Goal: Information Seeking & Learning: Learn about a topic

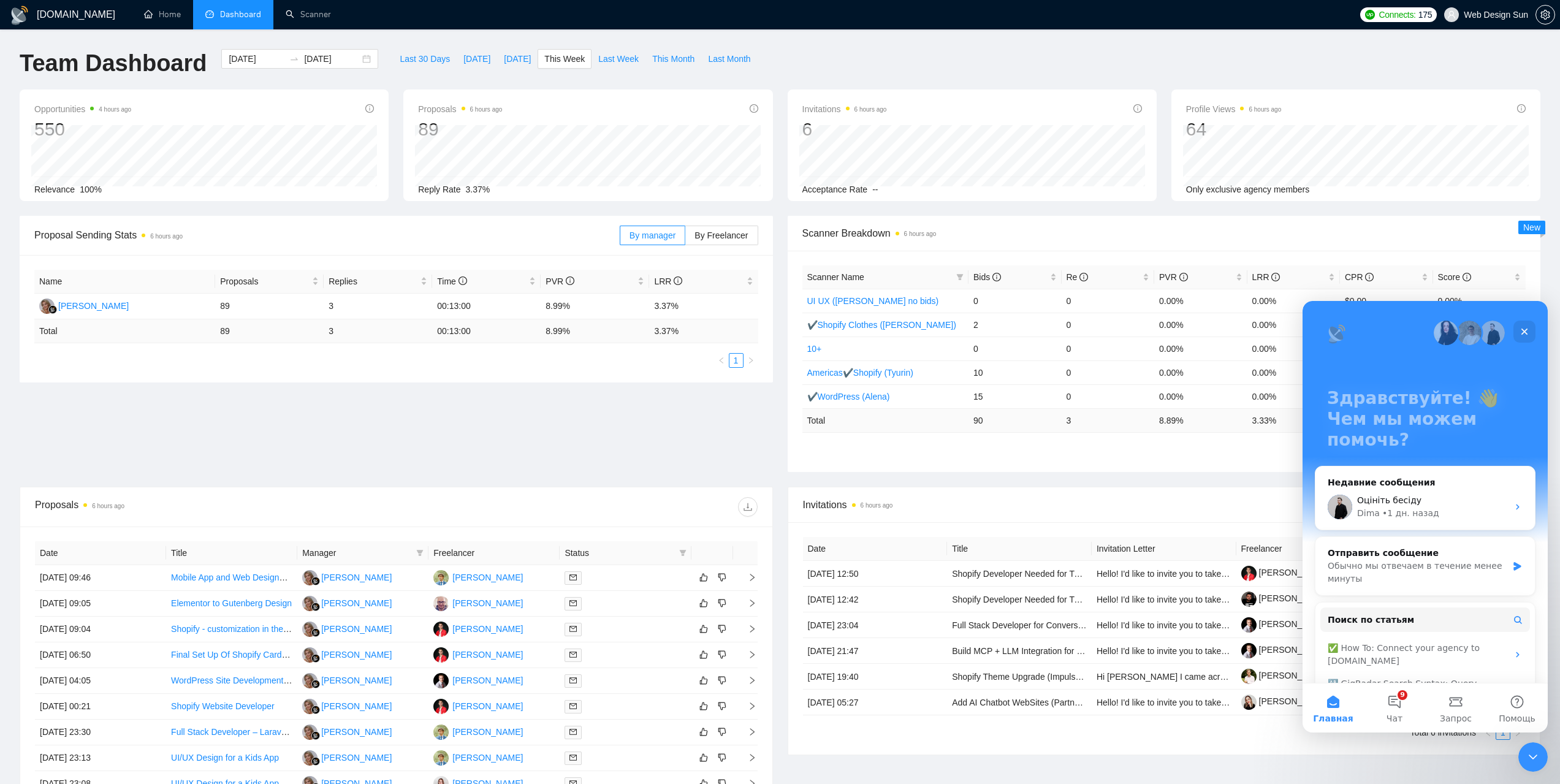
scroll to position [82, 0]
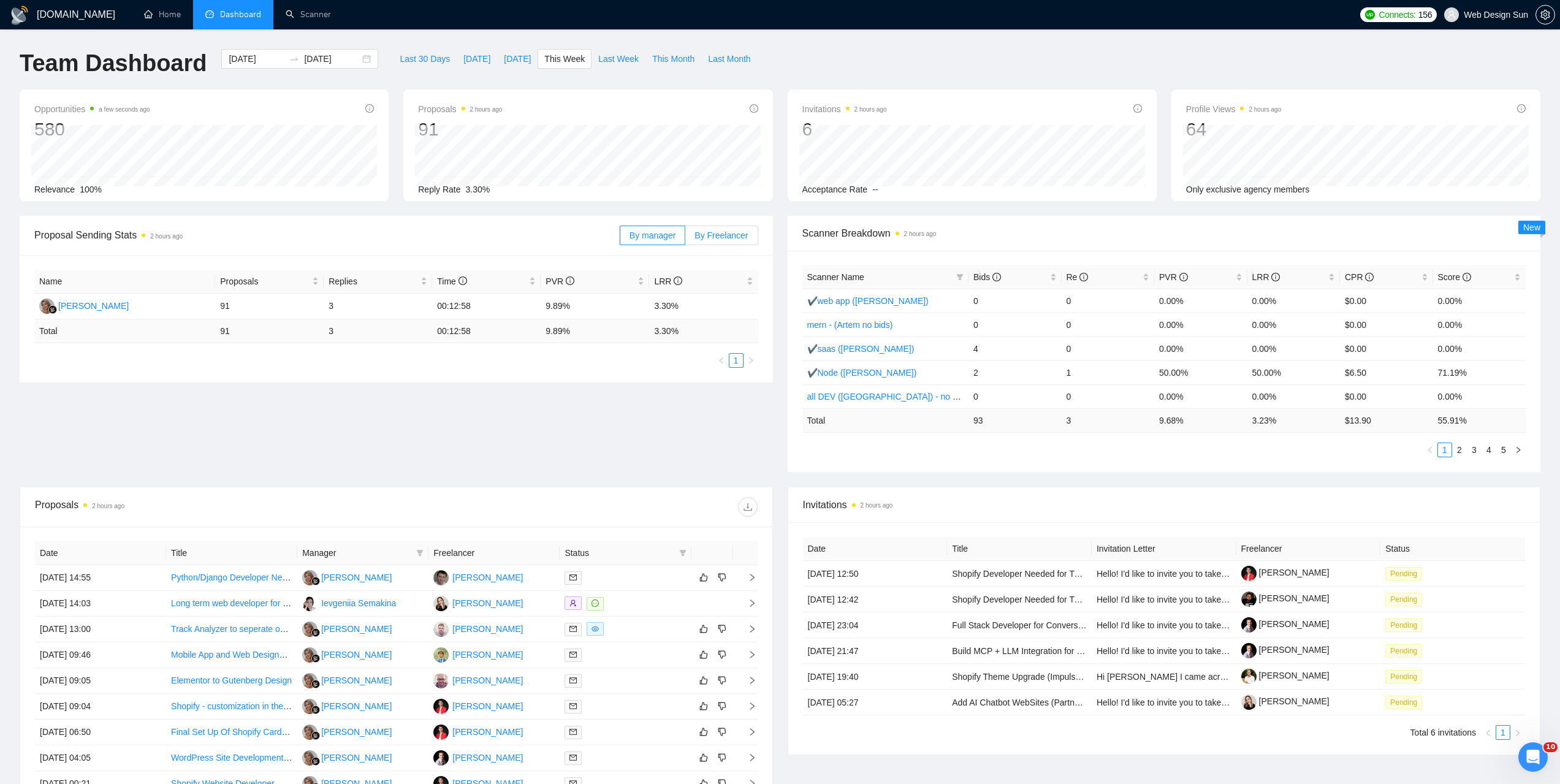
click at [733, 232] on span "By Freelancer" at bounding box center [721, 236] width 53 height 10
click at [685, 238] on input "By Freelancer" at bounding box center [685, 238] width 0 height 0
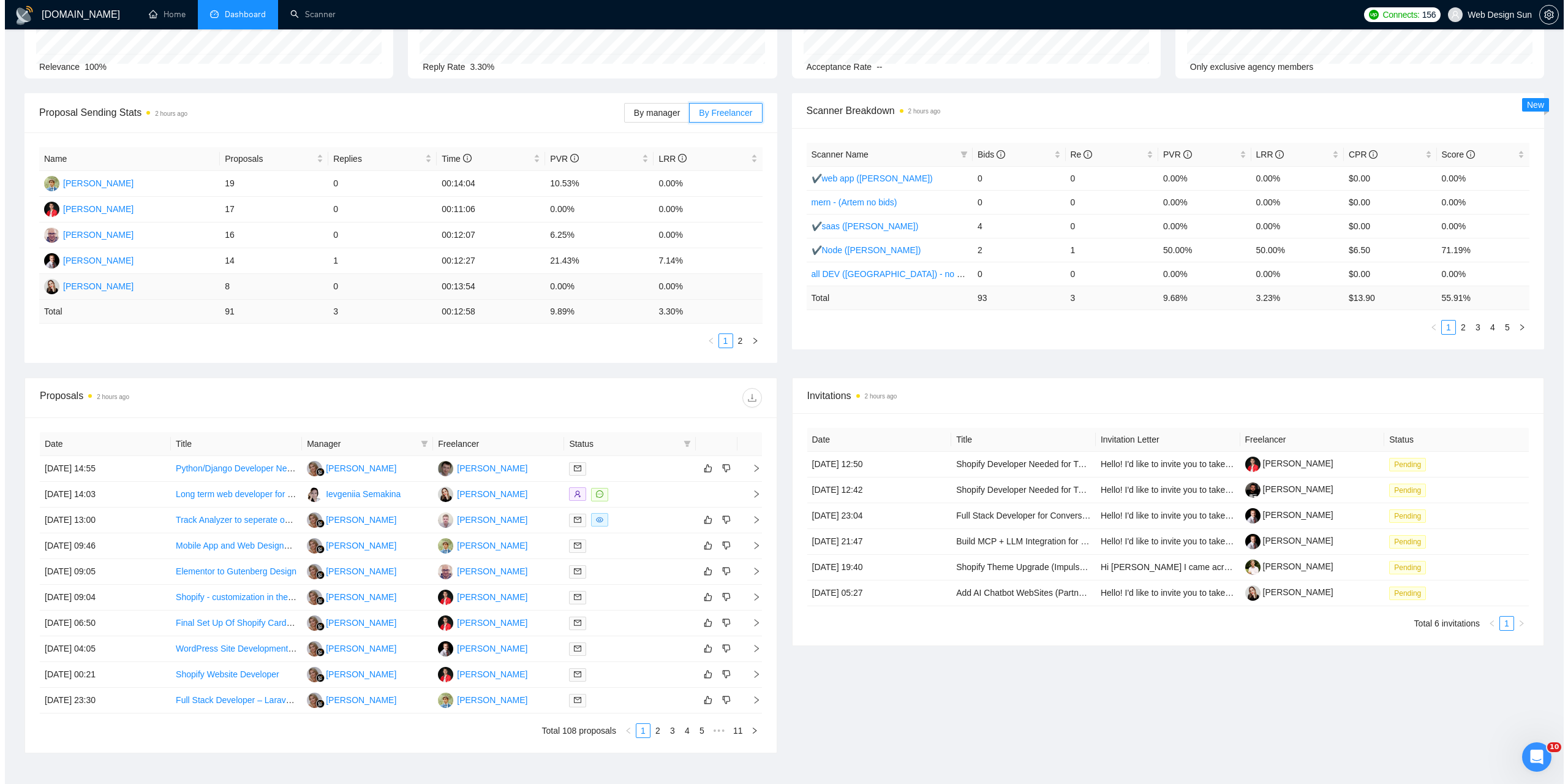
scroll to position [184, 0]
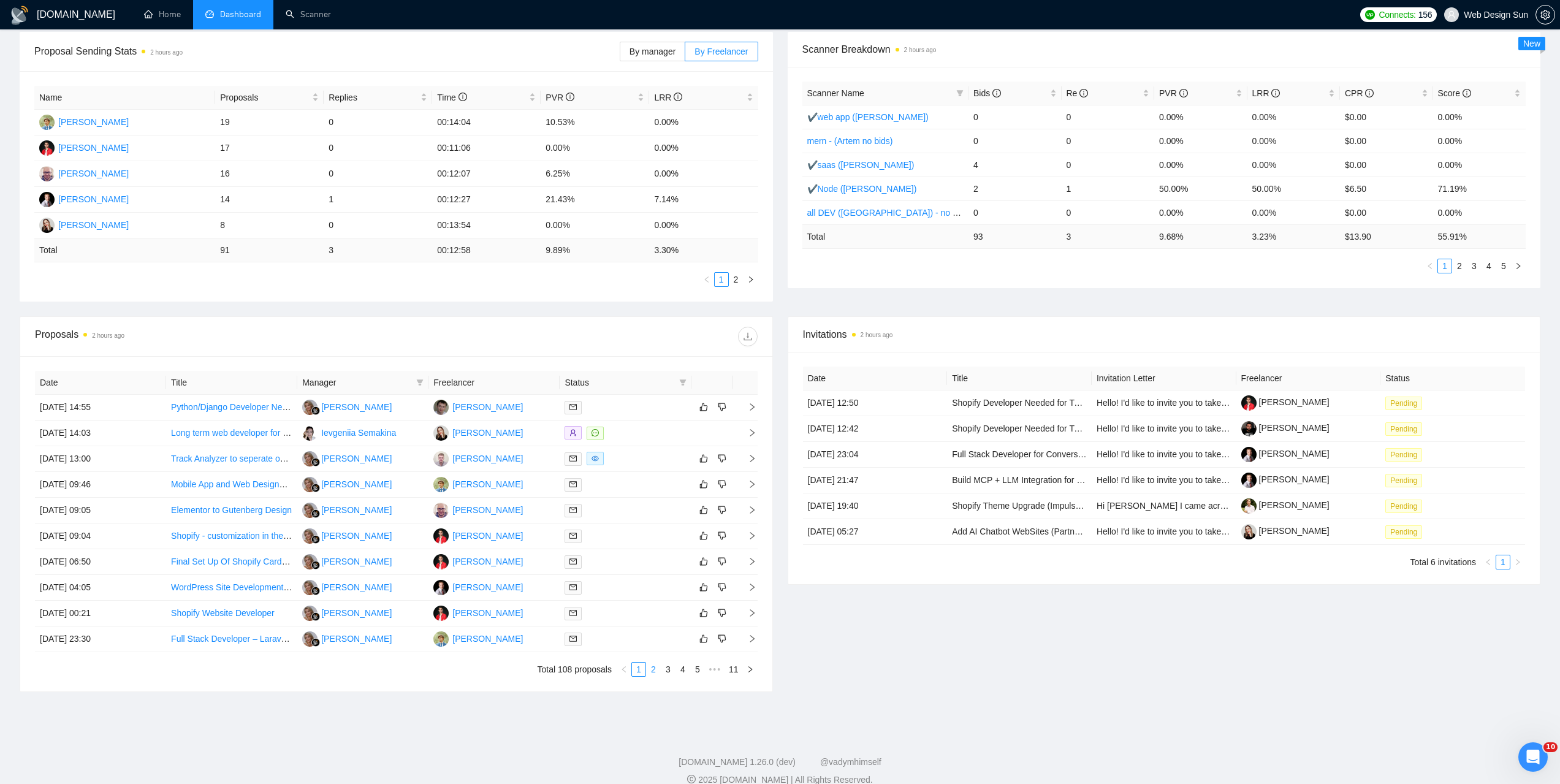
click at [654, 669] on link "2" at bounding box center [654, 669] width 13 height 13
click at [655, 510] on div at bounding box center [625, 509] width 121 height 14
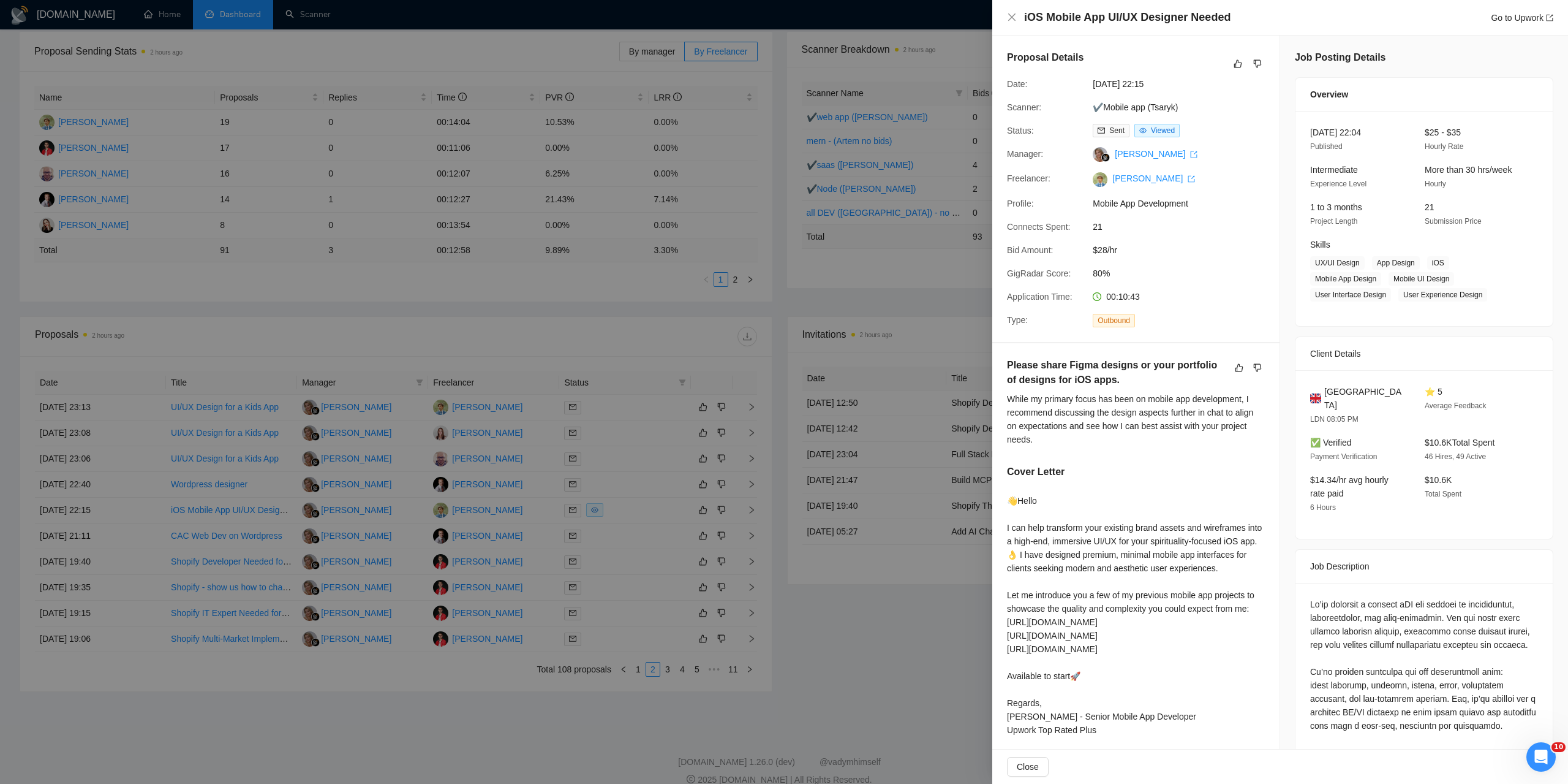
click at [930, 429] on div at bounding box center [784, 392] width 1568 height 784
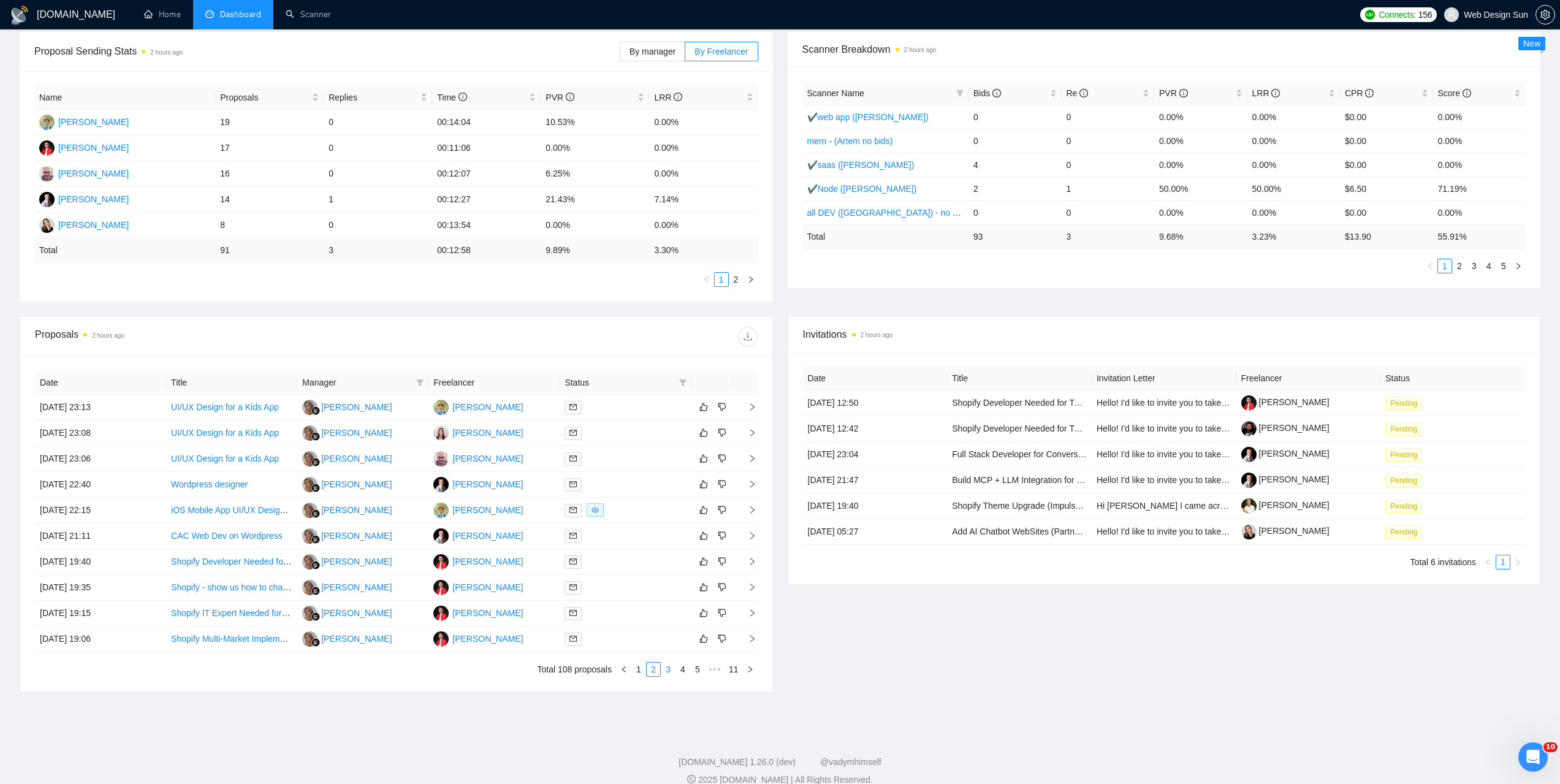
click at [670, 670] on link "3" at bounding box center [668, 669] width 13 height 13
click at [682, 671] on link "4" at bounding box center [683, 669] width 13 height 13
click at [657, 589] on div at bounding box center [625, 587] width 121 height 14
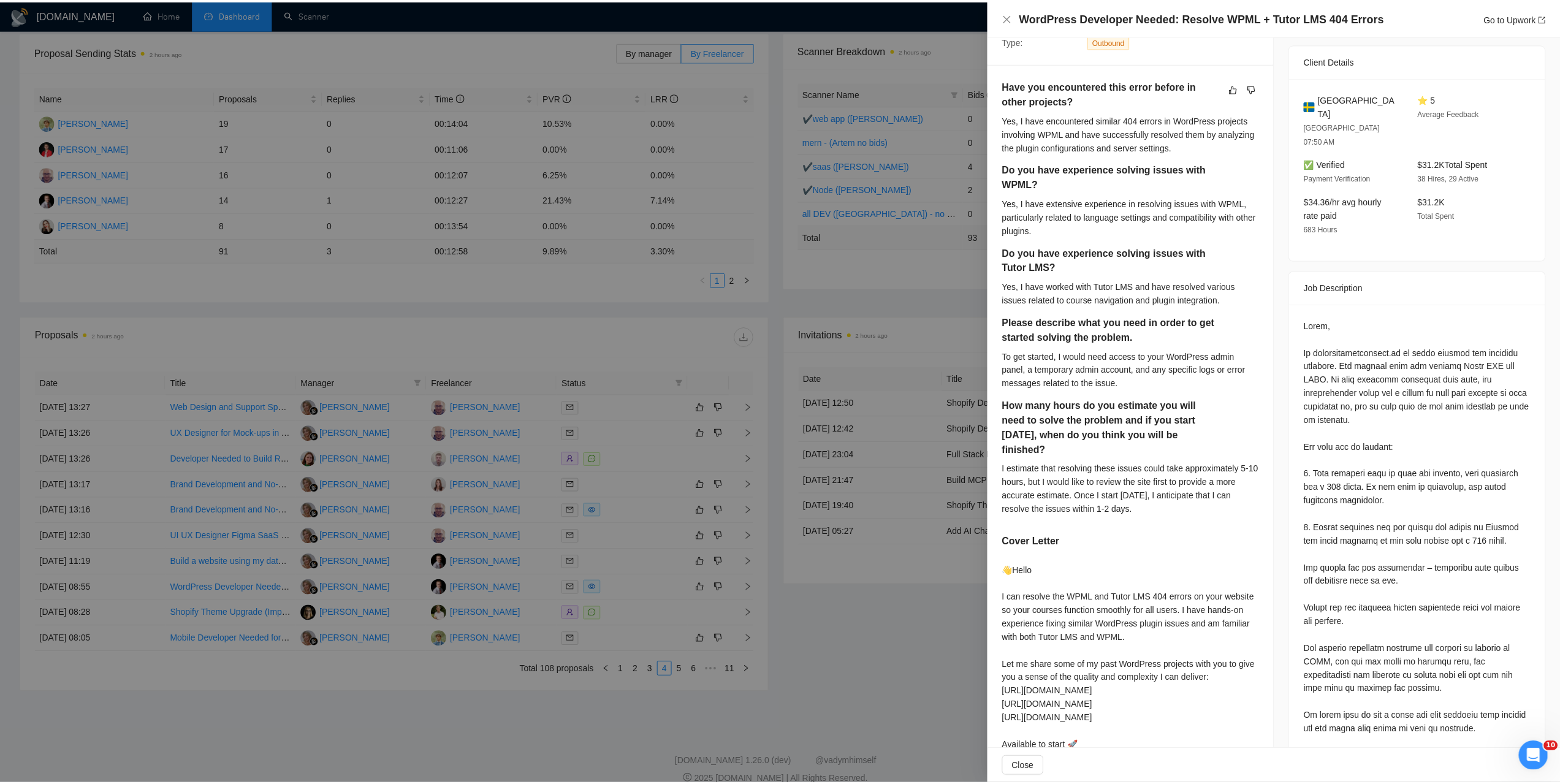
scroll to position [477, 0]
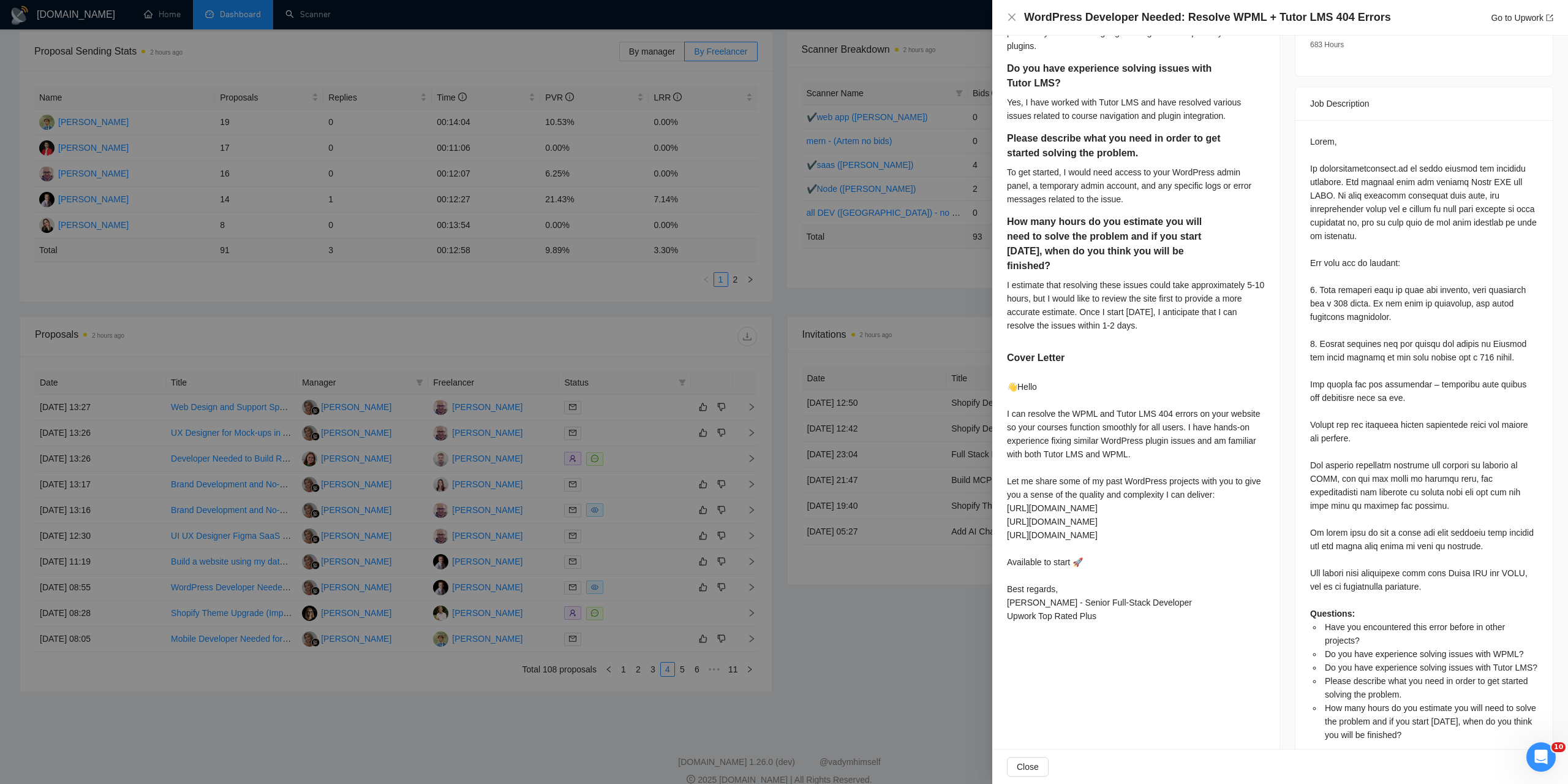
click at [898, 564] on div at bounding box center [784, 392] width 1568 height 784
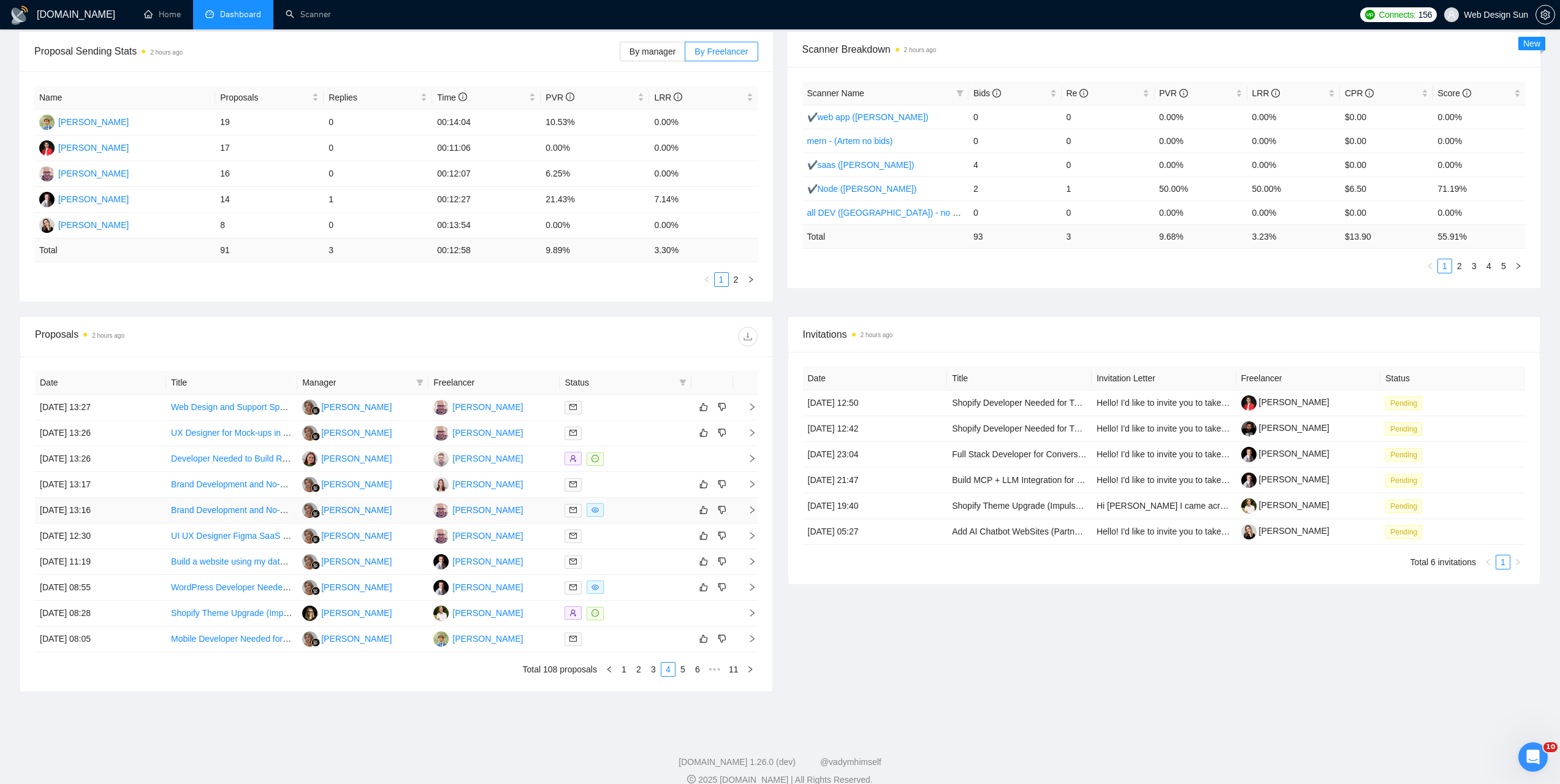
click at [620, 509] on div at bounding box center [625, 509] width 121 height 14
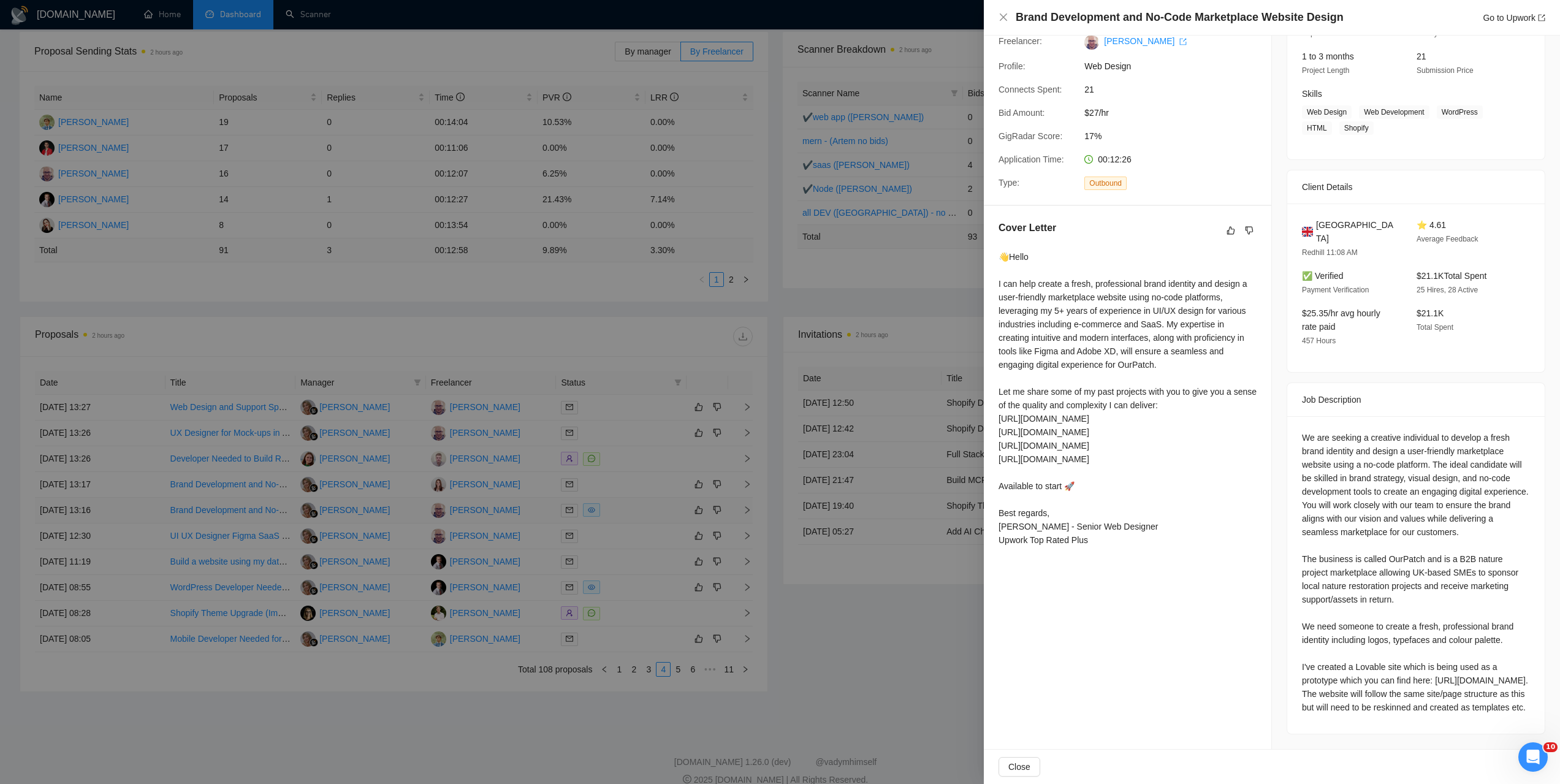
scroll to position [134, 0]
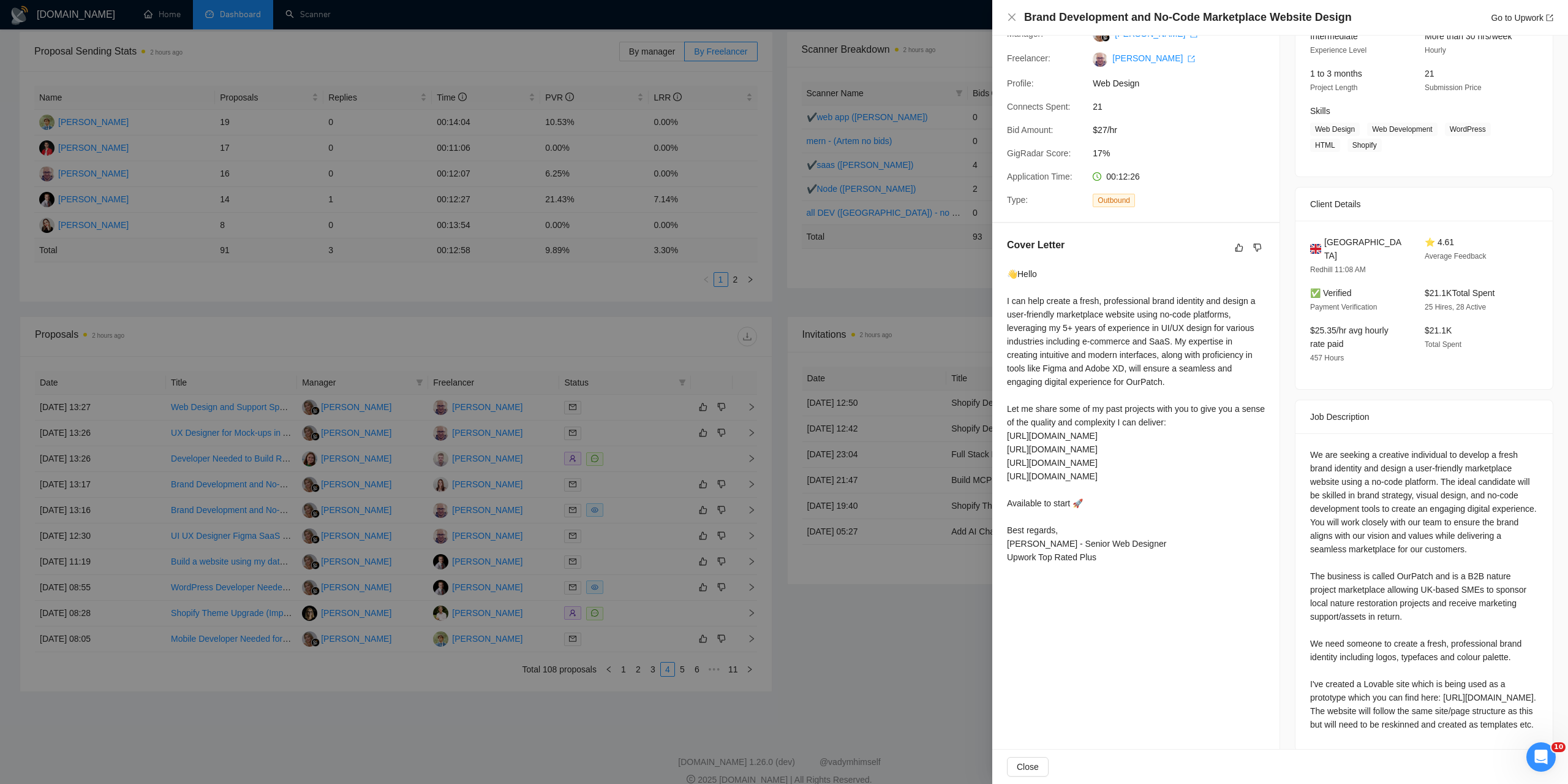
click at [821, 514] on div at bounding box center [784, 392] width 1568 height 784
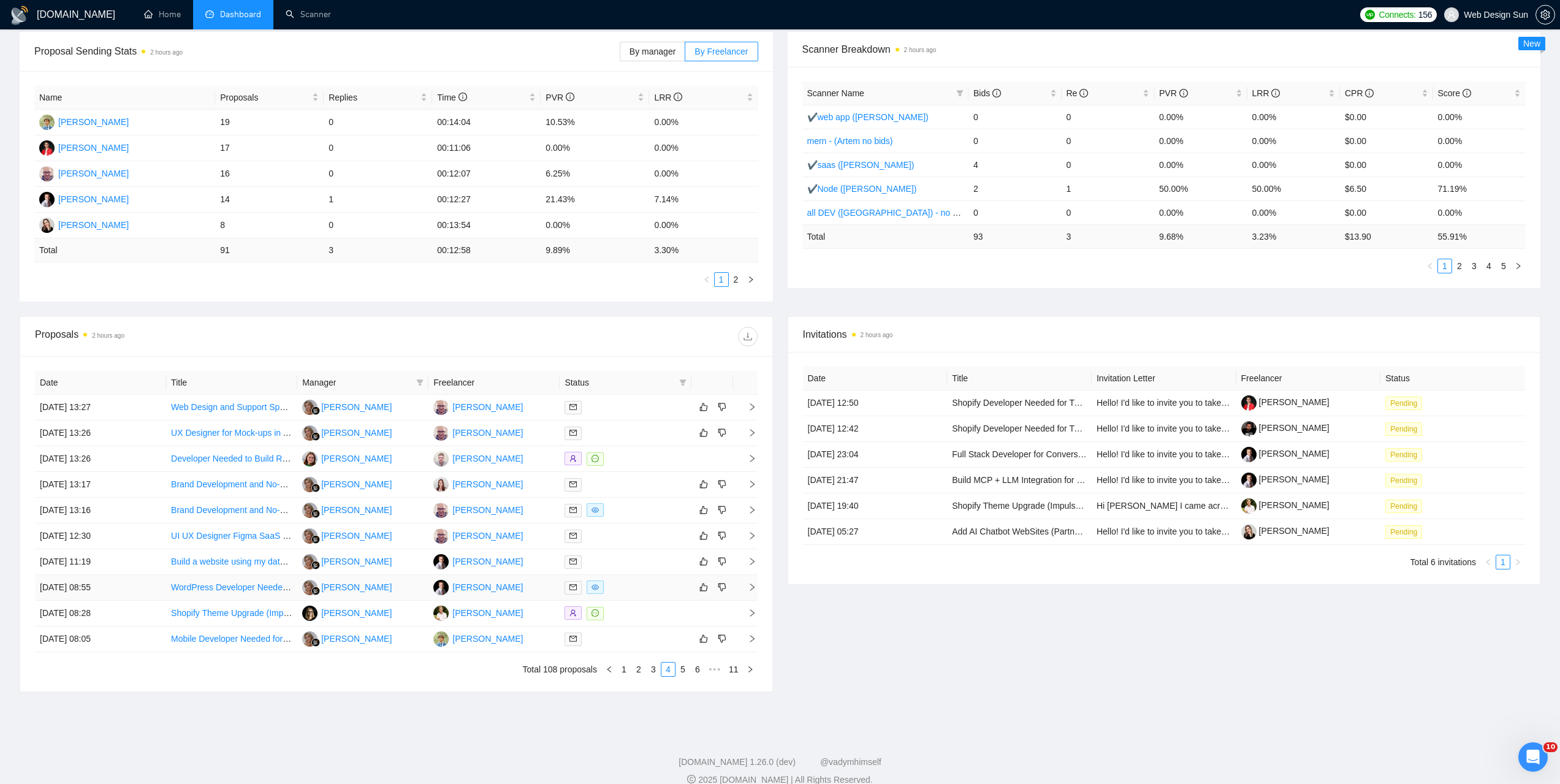
scroll to position [0, 0]
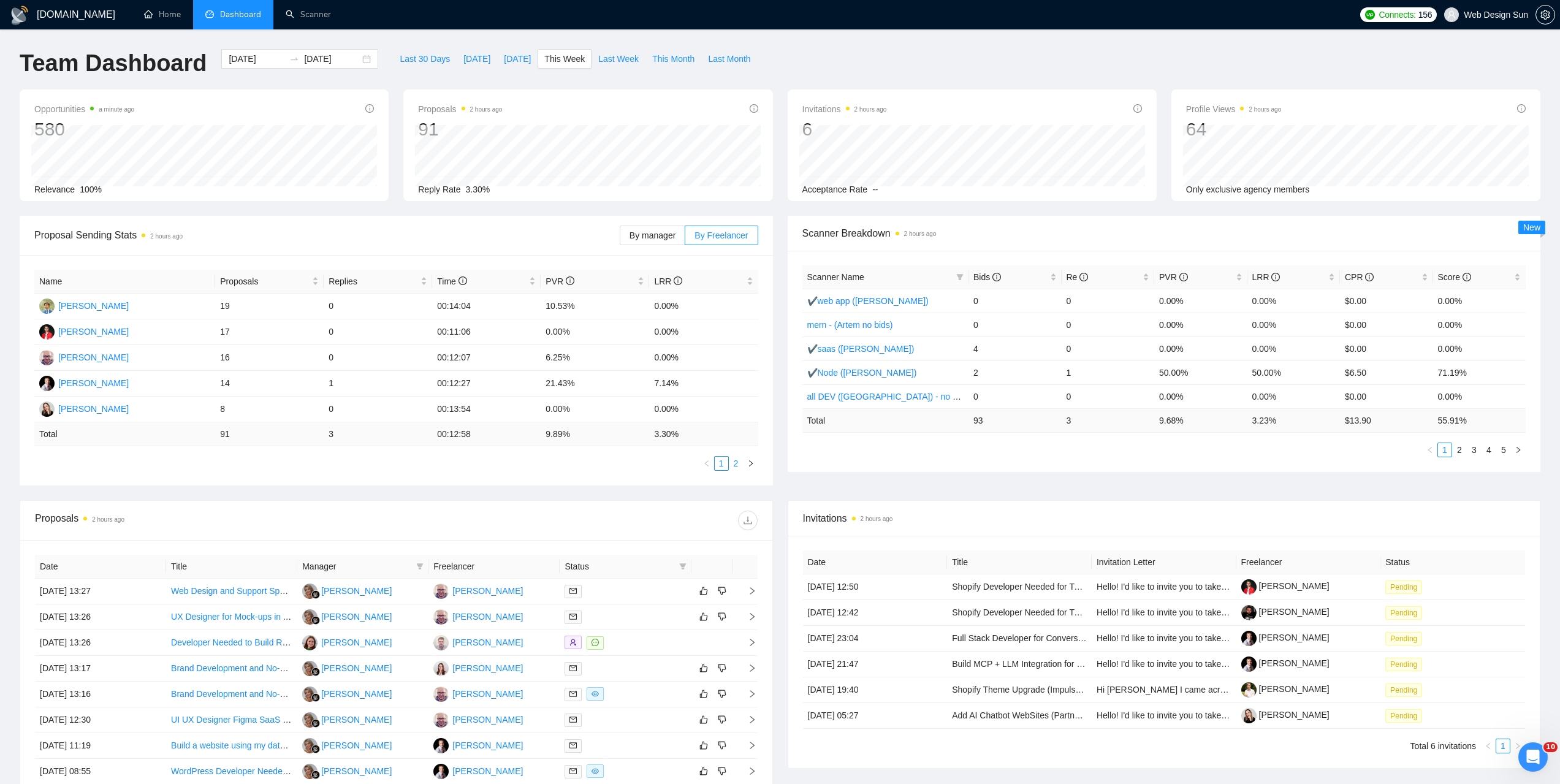
click at [734, 464] on link "2" at bounding box center [736, 464] width 13 height 13
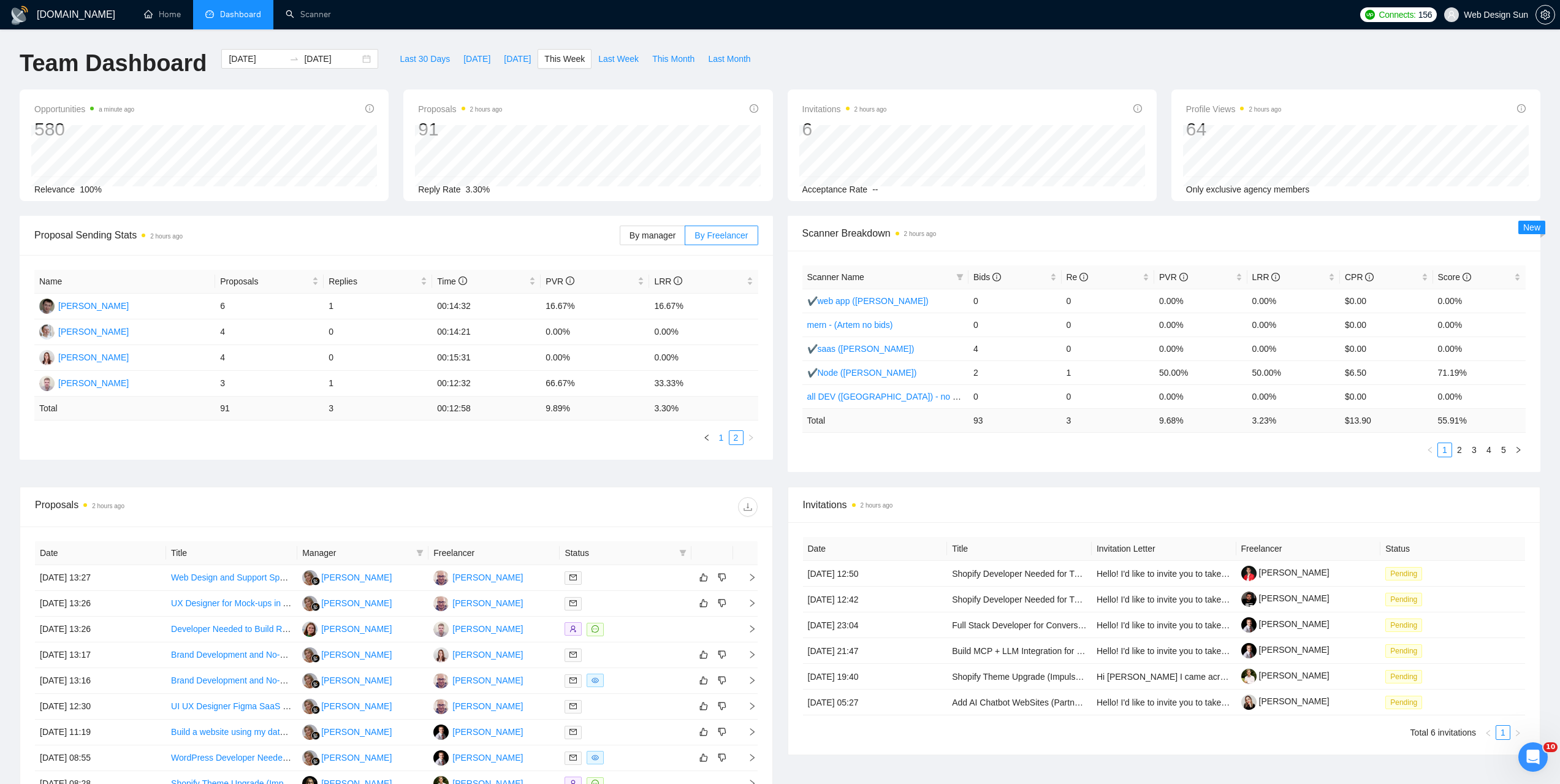
click at [727, 440] on link "1" at bounding box center [721, 438] width 13 height 13
